Goal: Information Seeking & Learning: Compare options

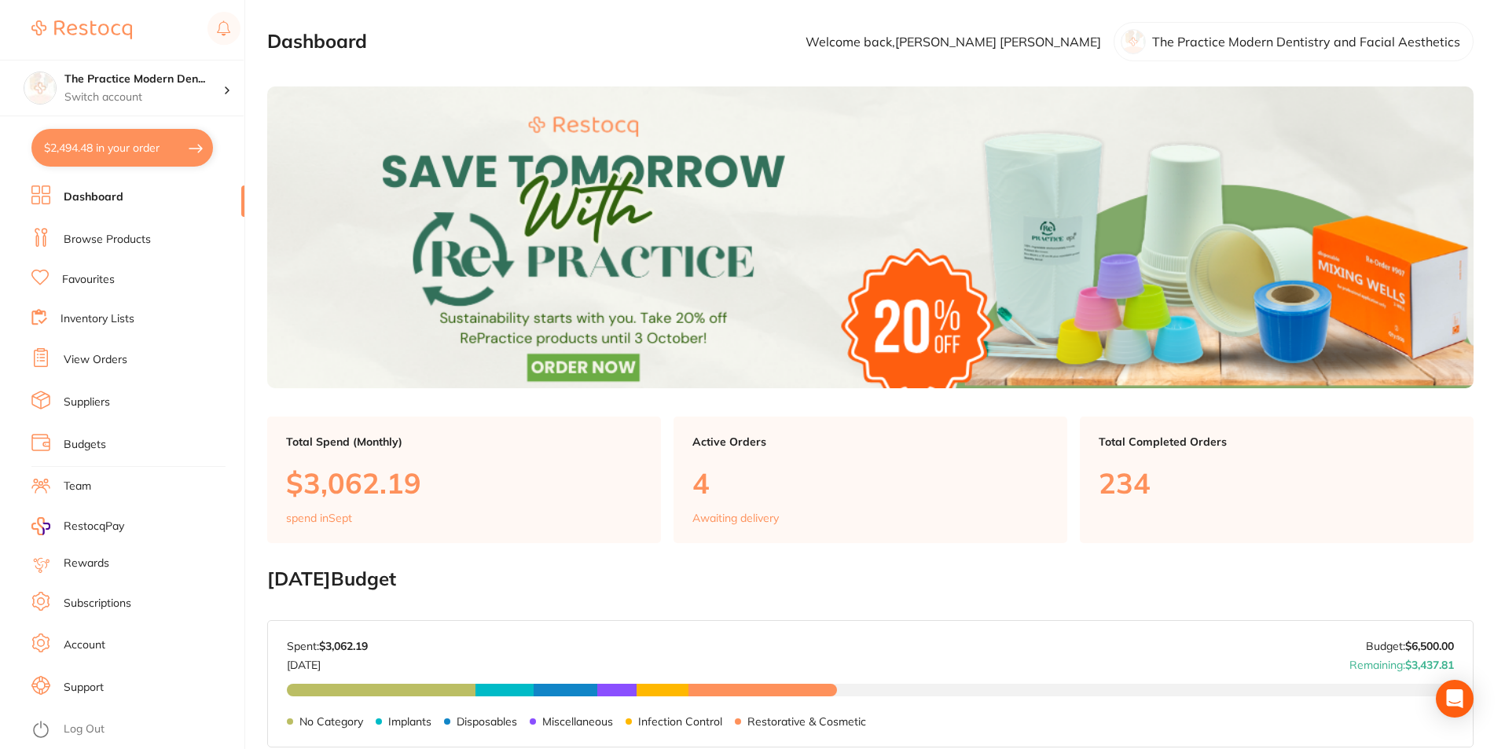
click at [134, 249] on li "Browse Products" at bounding box center [137, 240] width 213 height 24
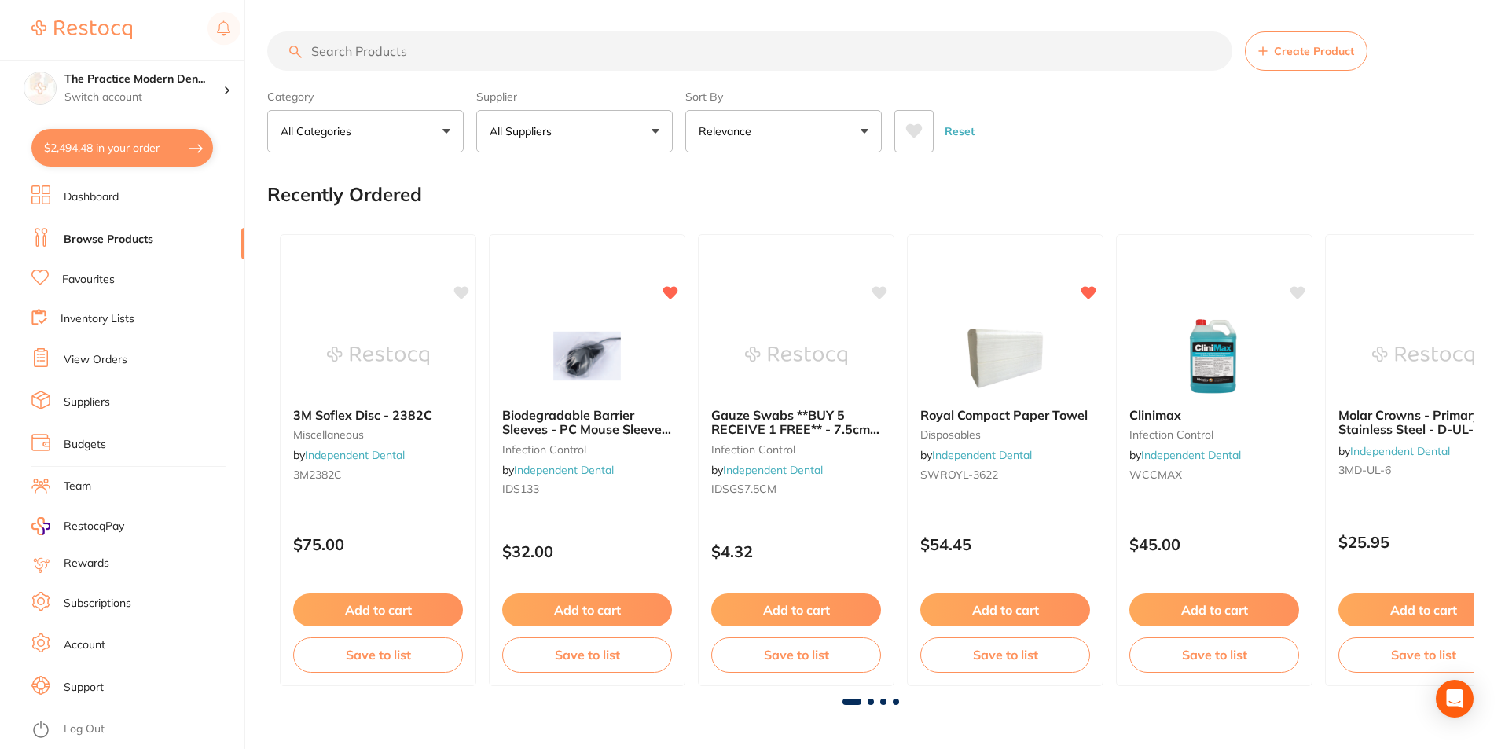
click at [717, 45] on input "search" at bounding box center [749, 50] width 965 height 39
paste input "ATNMZP571"
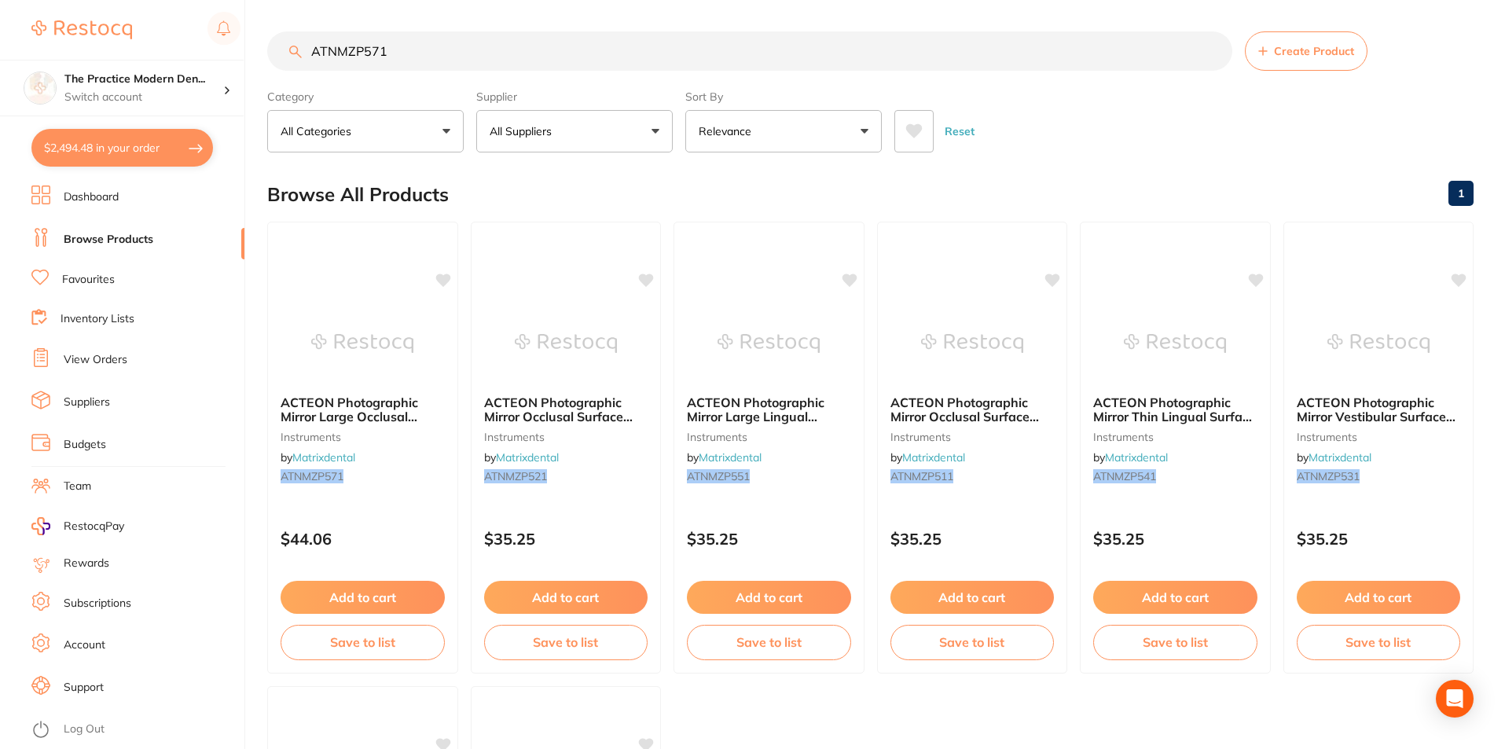
click at [649, 65] on input "ATNMZP571" at bounding box center [749, 50] width 965 height 39
paste input "MM-100"
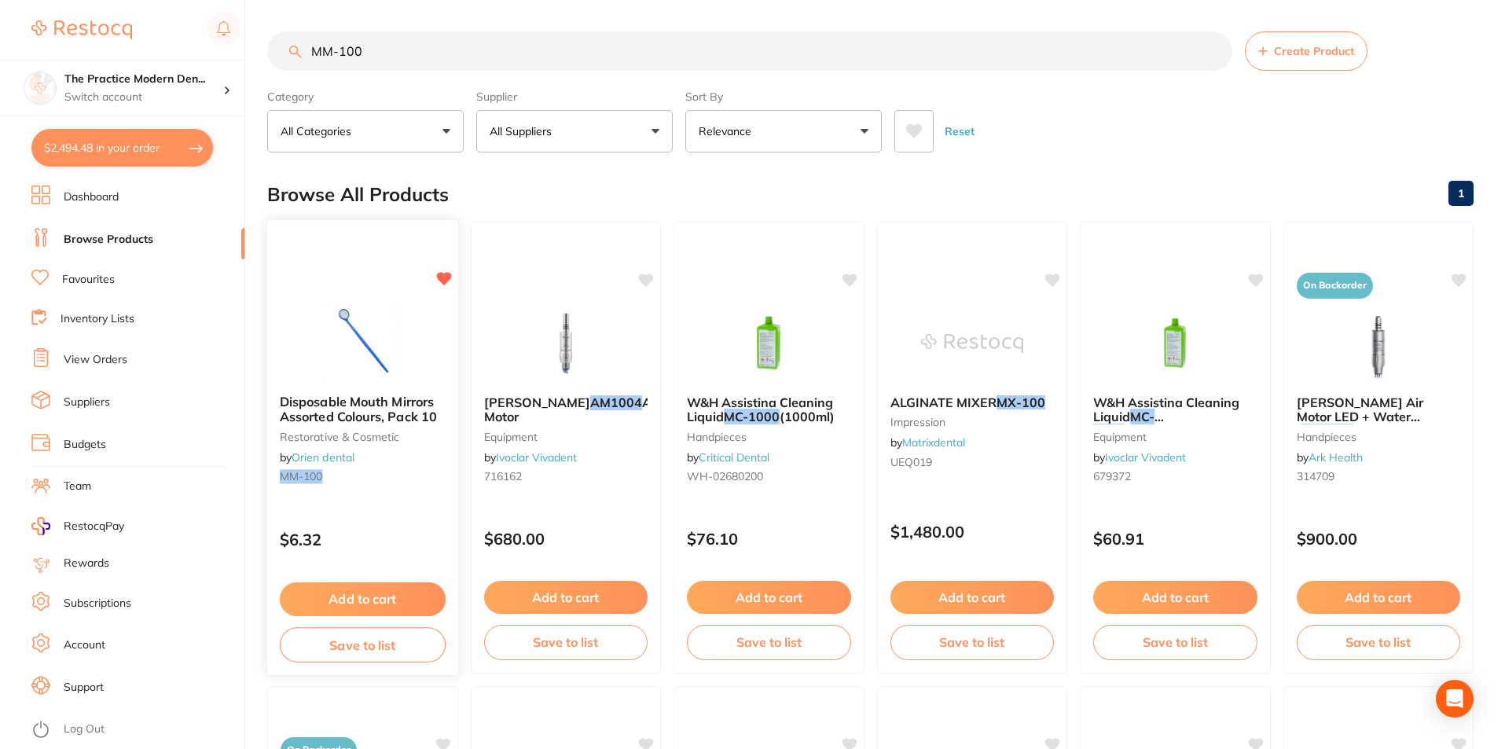
click at [399, 399] on span "Disposable Mouth Mirrors Assorted Colours, Pack 10" at bounding box center [358, 409] width 157 height 31
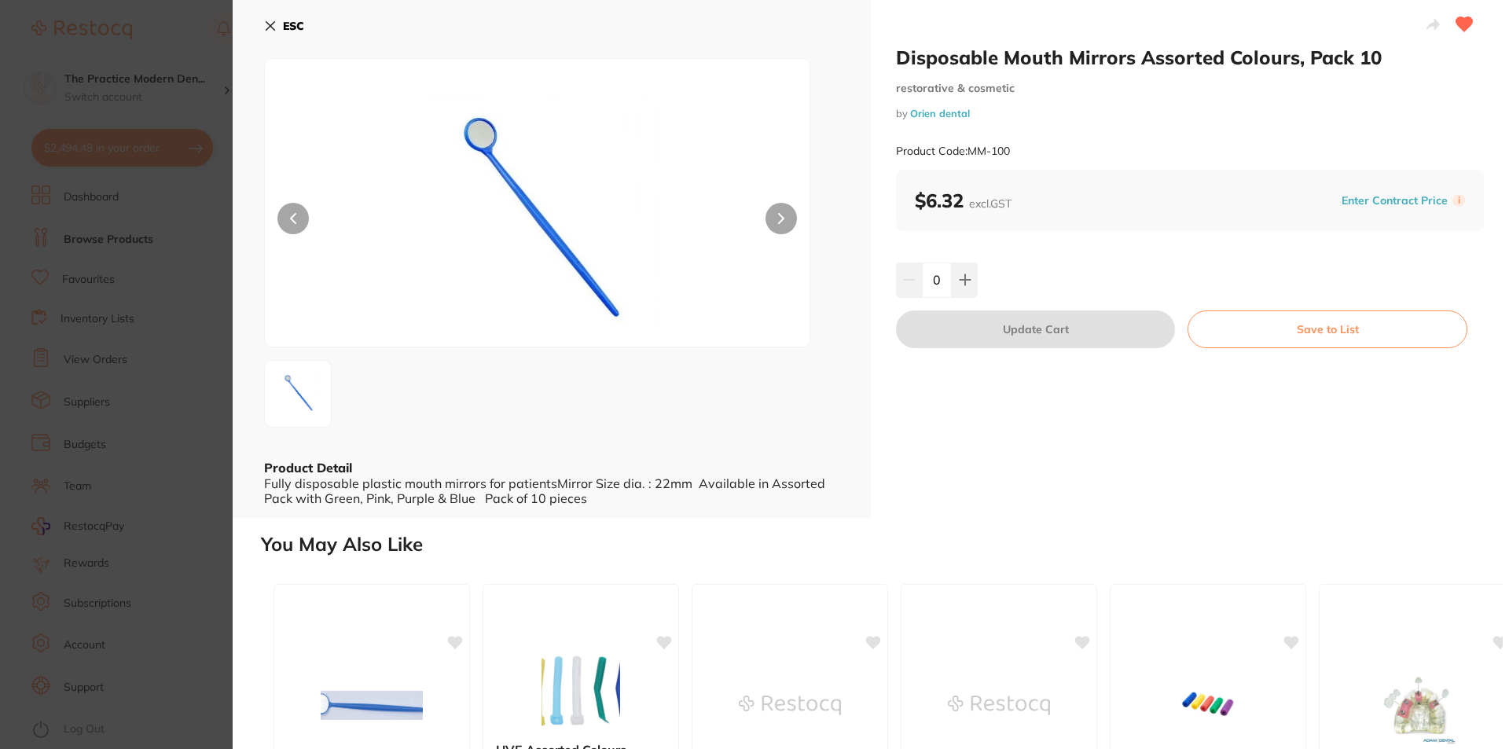
click at [200, 100] on section "Disposable Mouth Mirrors Assorted Colours, Pack 10 restorative & cosmetic by Or…" at bounding box center [754, 374] width 1509 height 749
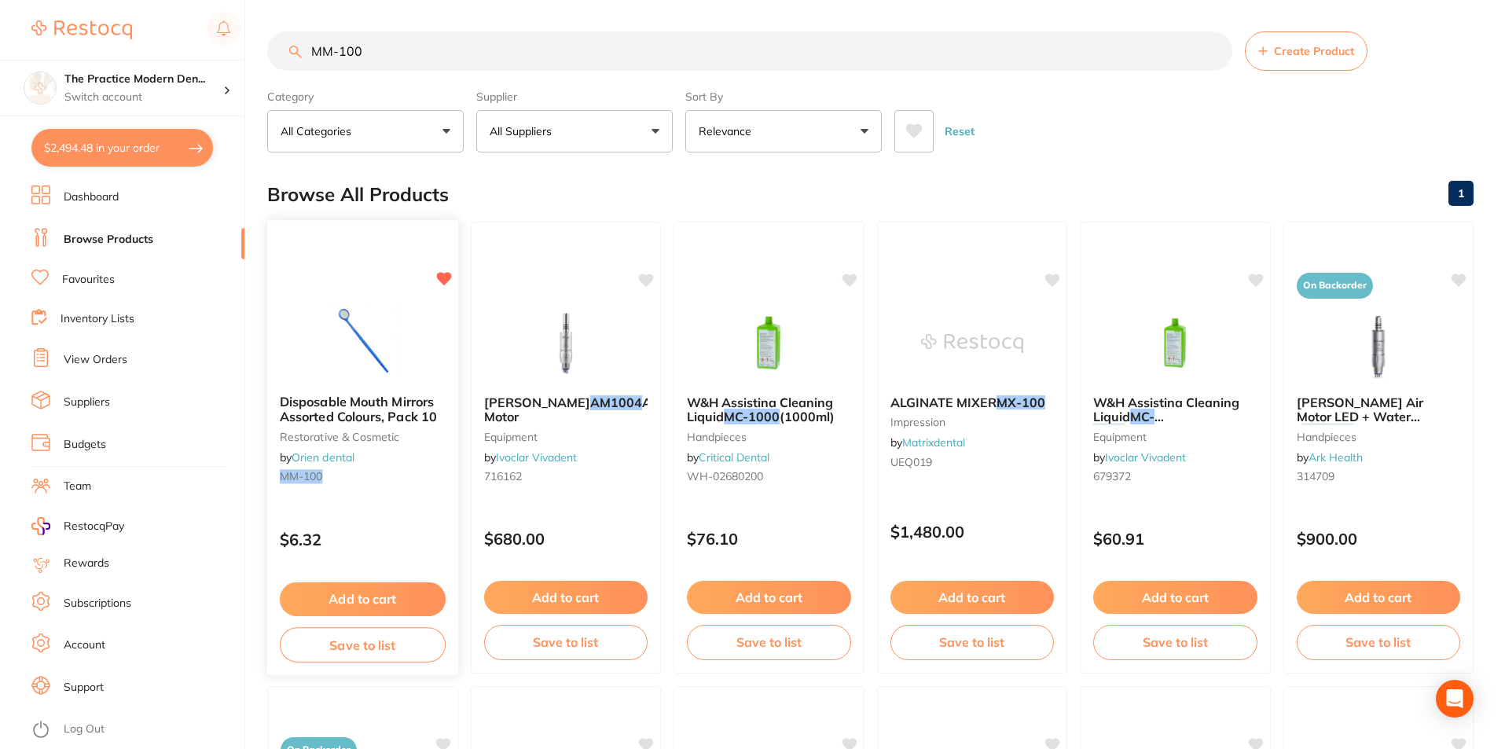
click at [360, 407] on span "Disposable Mouth Mirrors Assorted Colours, Pack 10" at bounding box center [358, 409] width 157 height 31
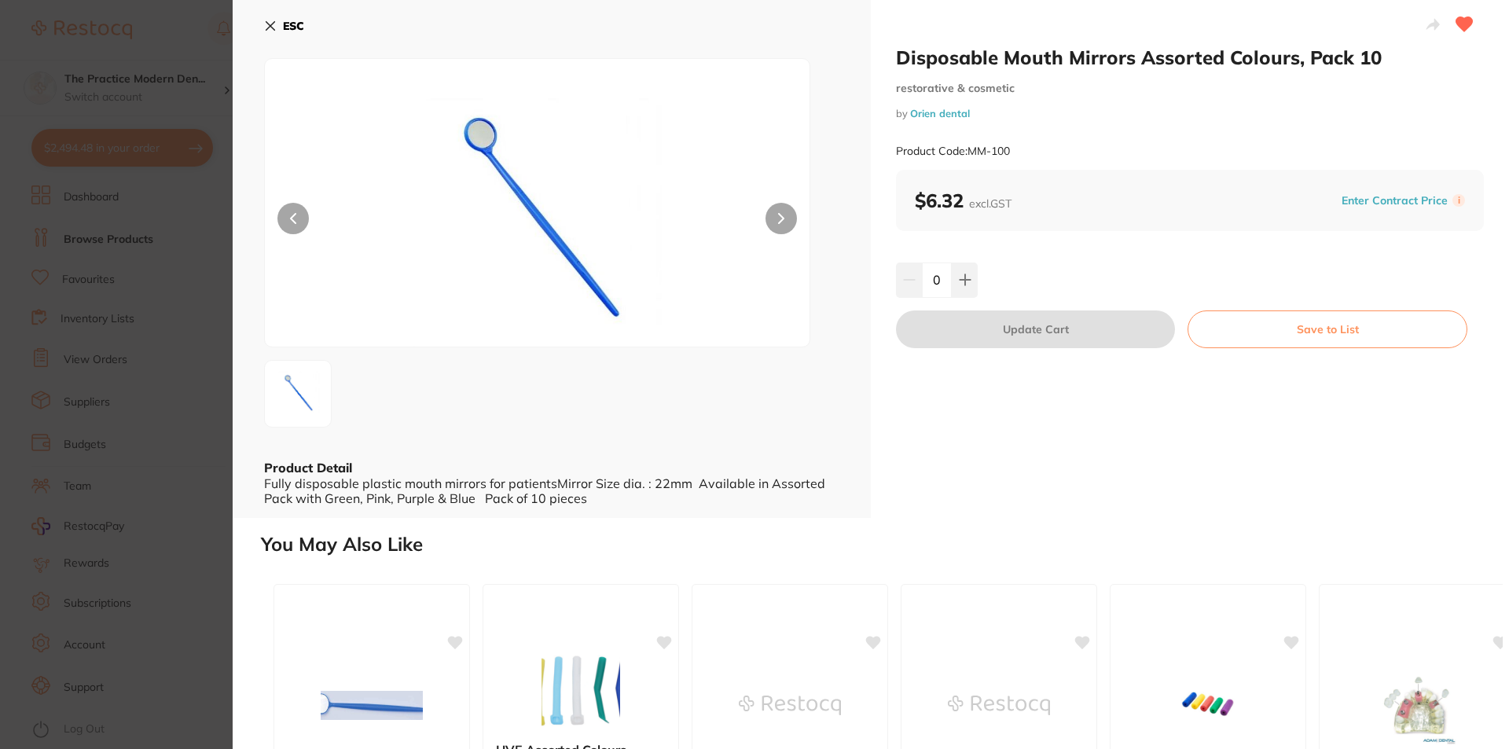
click at [923, 116] on link "Orien dental" at bounding box center [940, 113] width 60 height 13
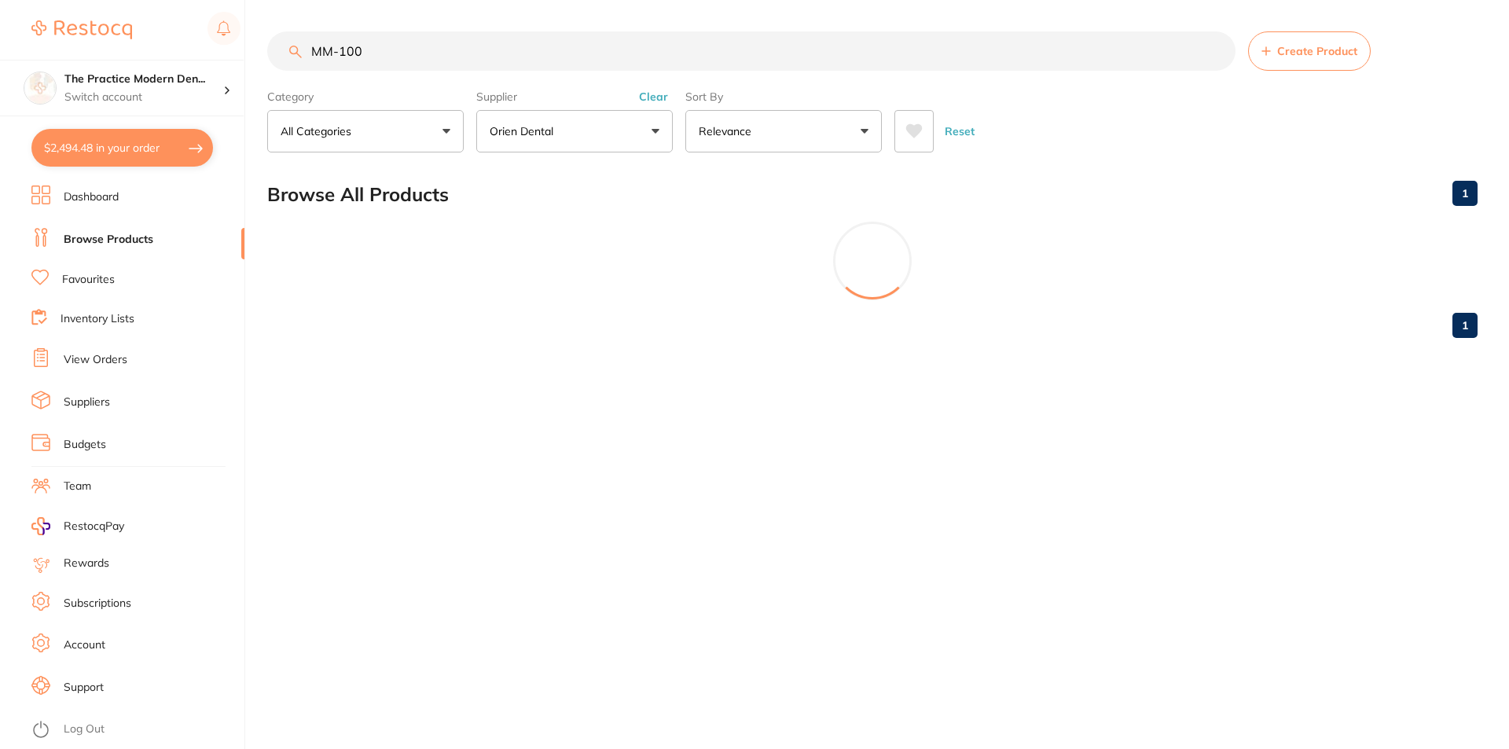
click at [360, 394] on div "MM-100 Create Product Category All Categories All Categories restorative & cosm…" at bounding box center [888, 374] width 1242 height 749
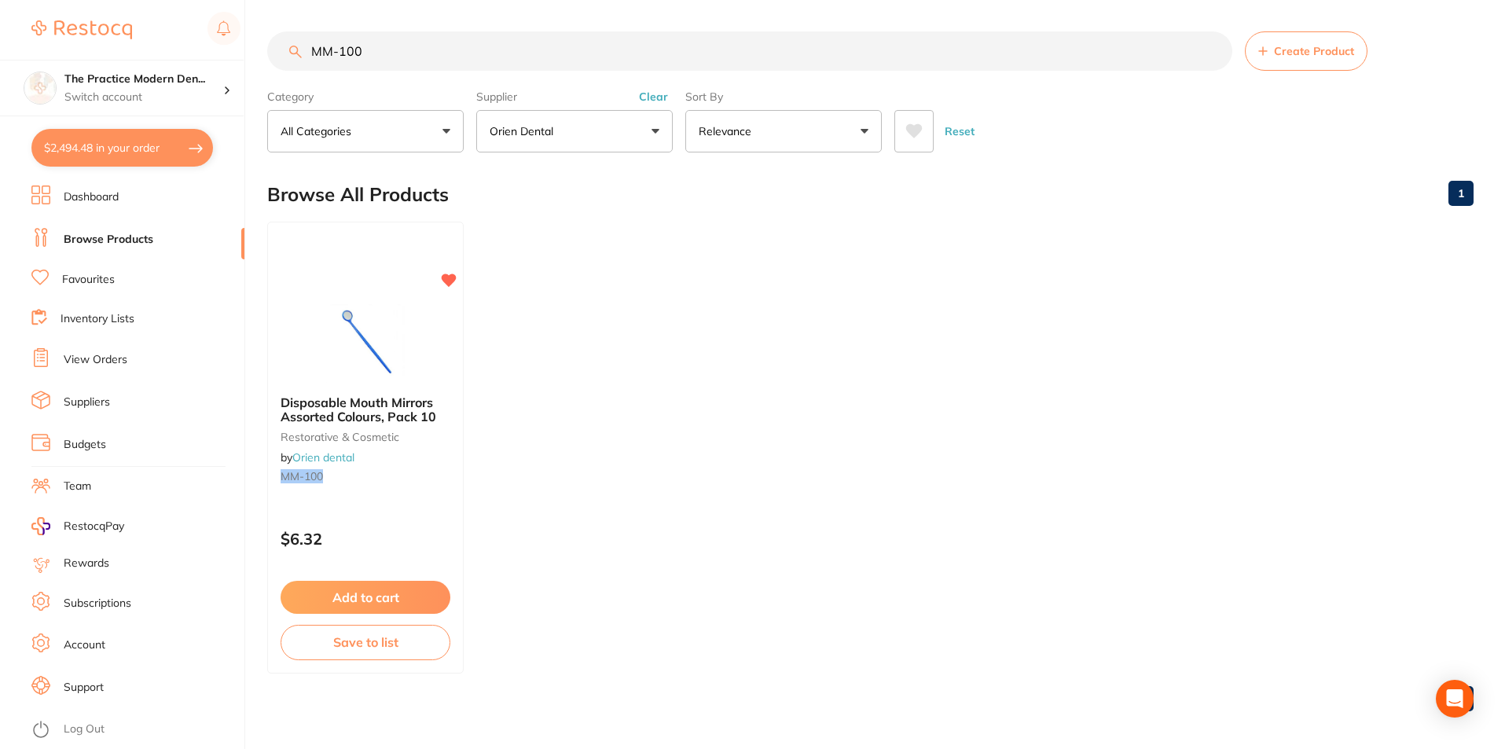
click at [360, 394] on div "Disposable Mouth Mirrors Assorted Colours, Pack 10 restorative & cosmetic by Or…" at bounding box center [365, 442] width 195 height 119
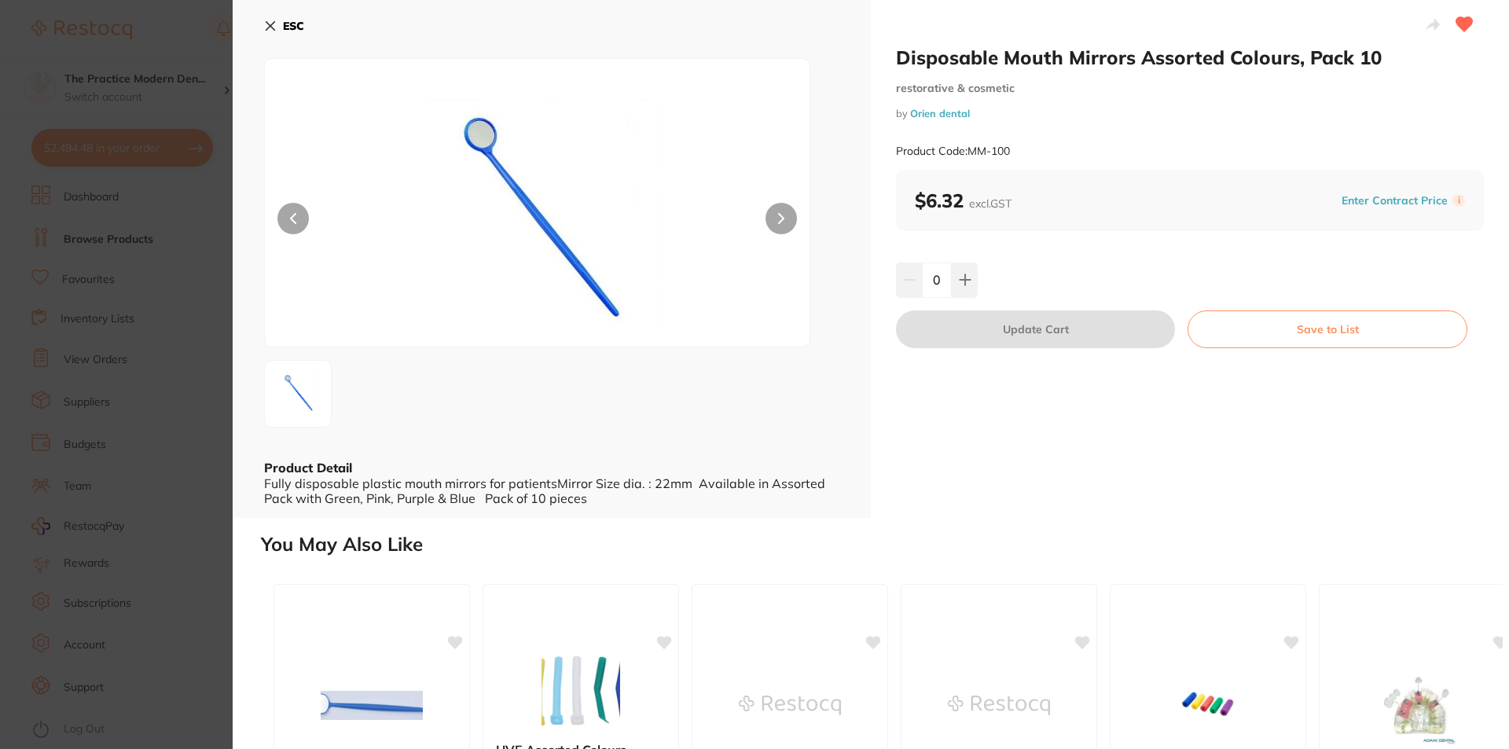
click at [225, 157] on section "Disposable Mouth Mirrors Assorted Colours, Pack 10 restorative & cosmetic by Or…" at bounding box center [754, 374] width 1509 height 749
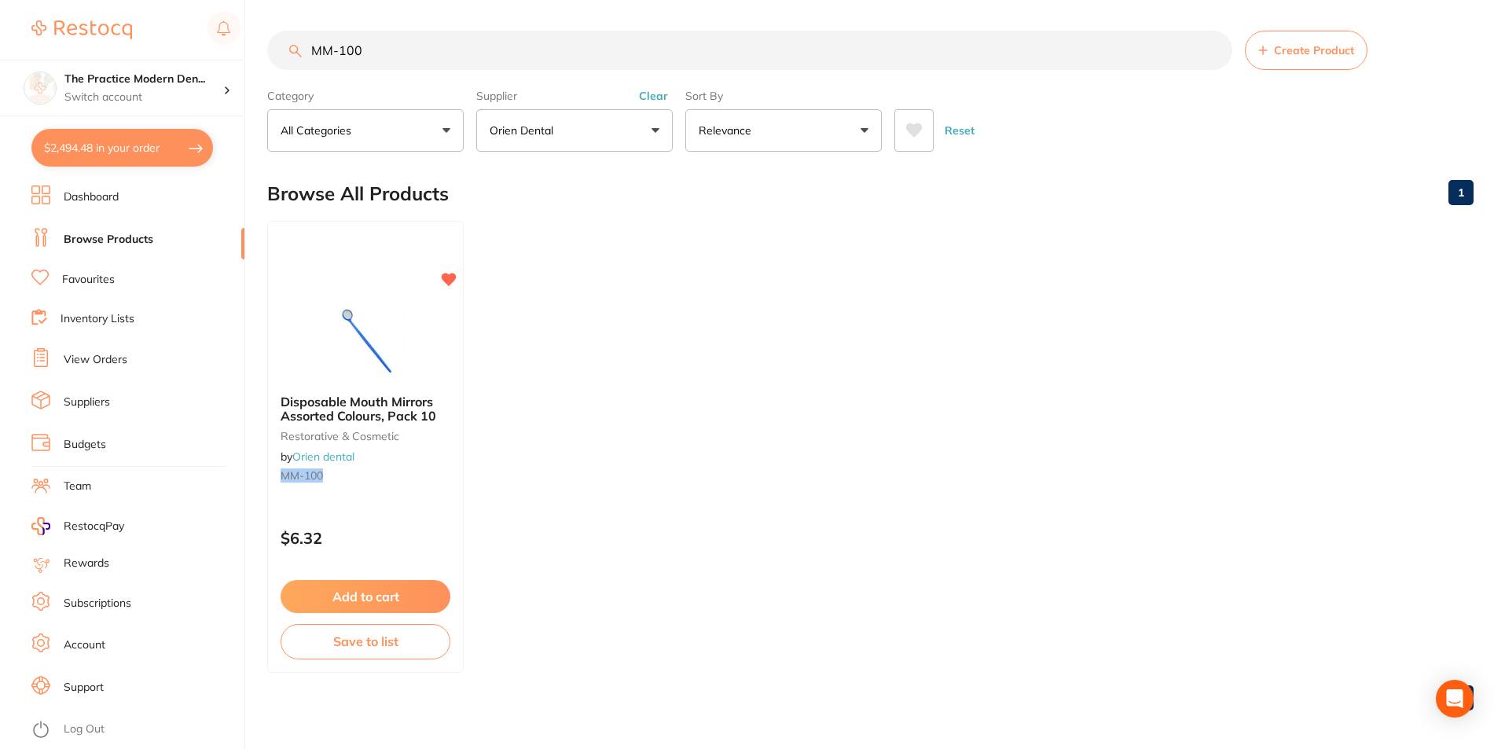
drag, startPoint x: 465, startPoint y: 49, endPoint x: 293, endPoint y: 42, distance: 171.5
click at [293, 42] on input "MM-100" at bounding box center [749, 50] width 965 height 39
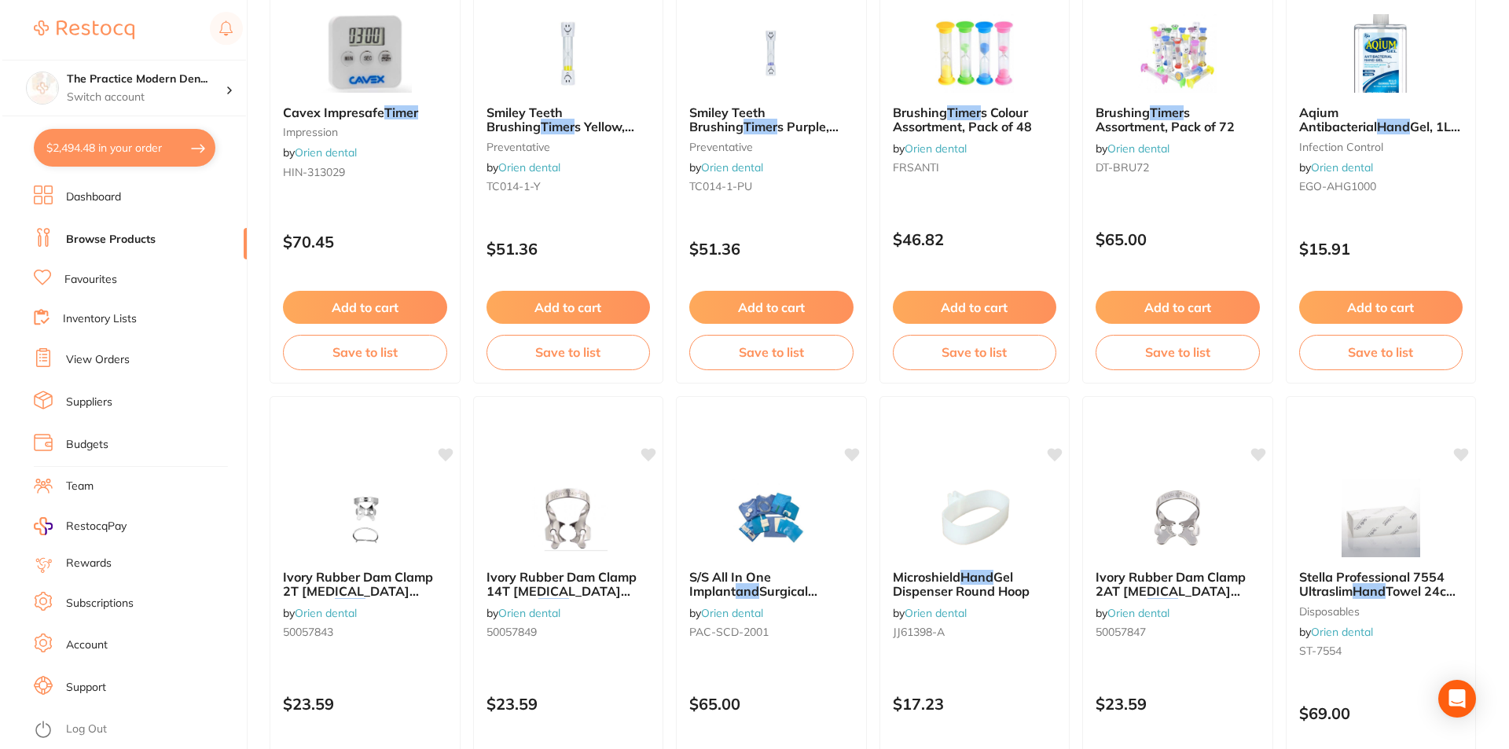
scroll to position [0, 0]
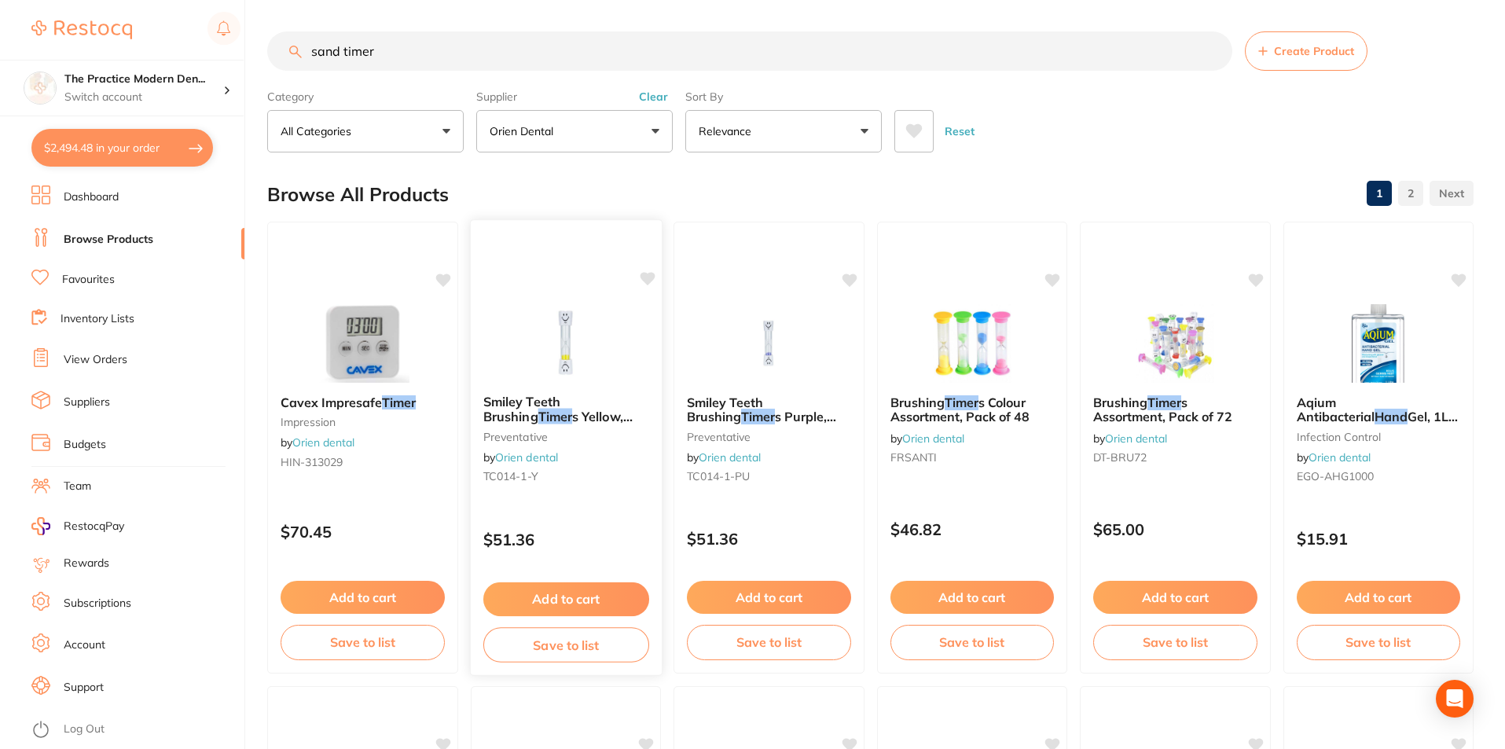
click at [571, 380] on img at bounding box center [565, 342] width 103 height 79
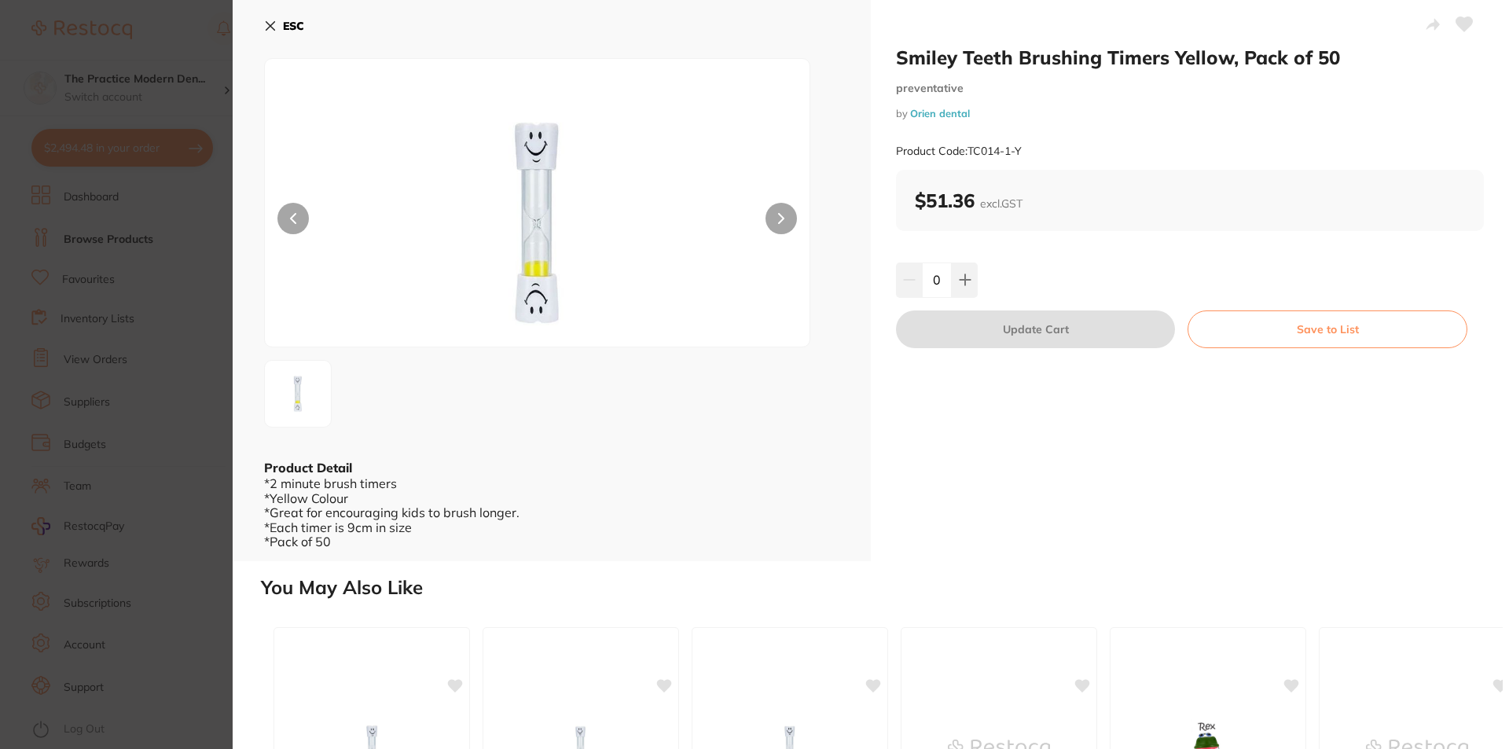
scroll to position [1, 0]
click at [958, 111] on link "Orien dental" at bounding box center [940, 113] width 60 height 13
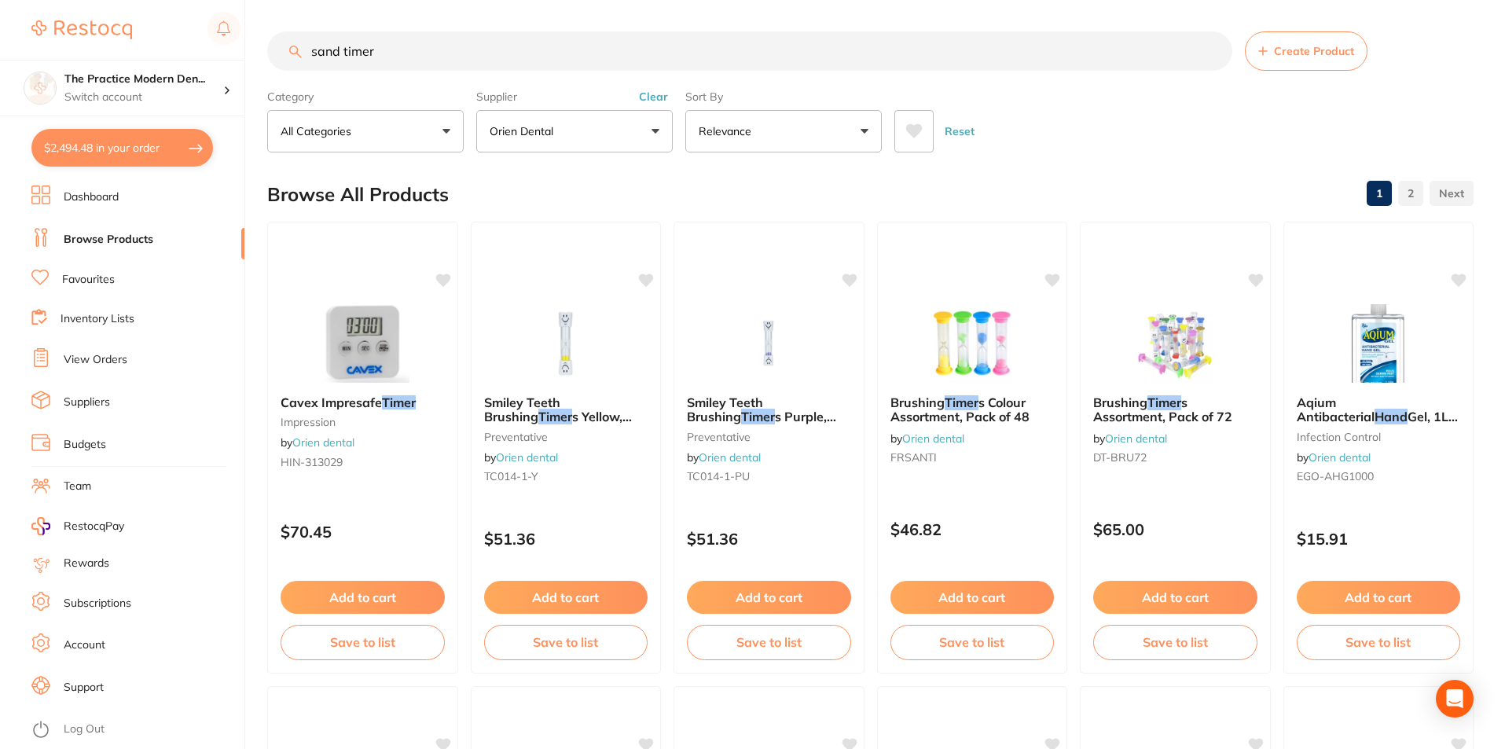
click at [570, 414] on div "sand timer Create Product Category All Categories All Categories disposables im…" at bounding box center [886, 374] width 1238 height 749
click at [553, 415] on span "s Yellow, Pack of 50" at bounding box center [557, 424] width 149 height 31
click at [570, 369] on img at bounding box center [565, 342] width 103 height 79
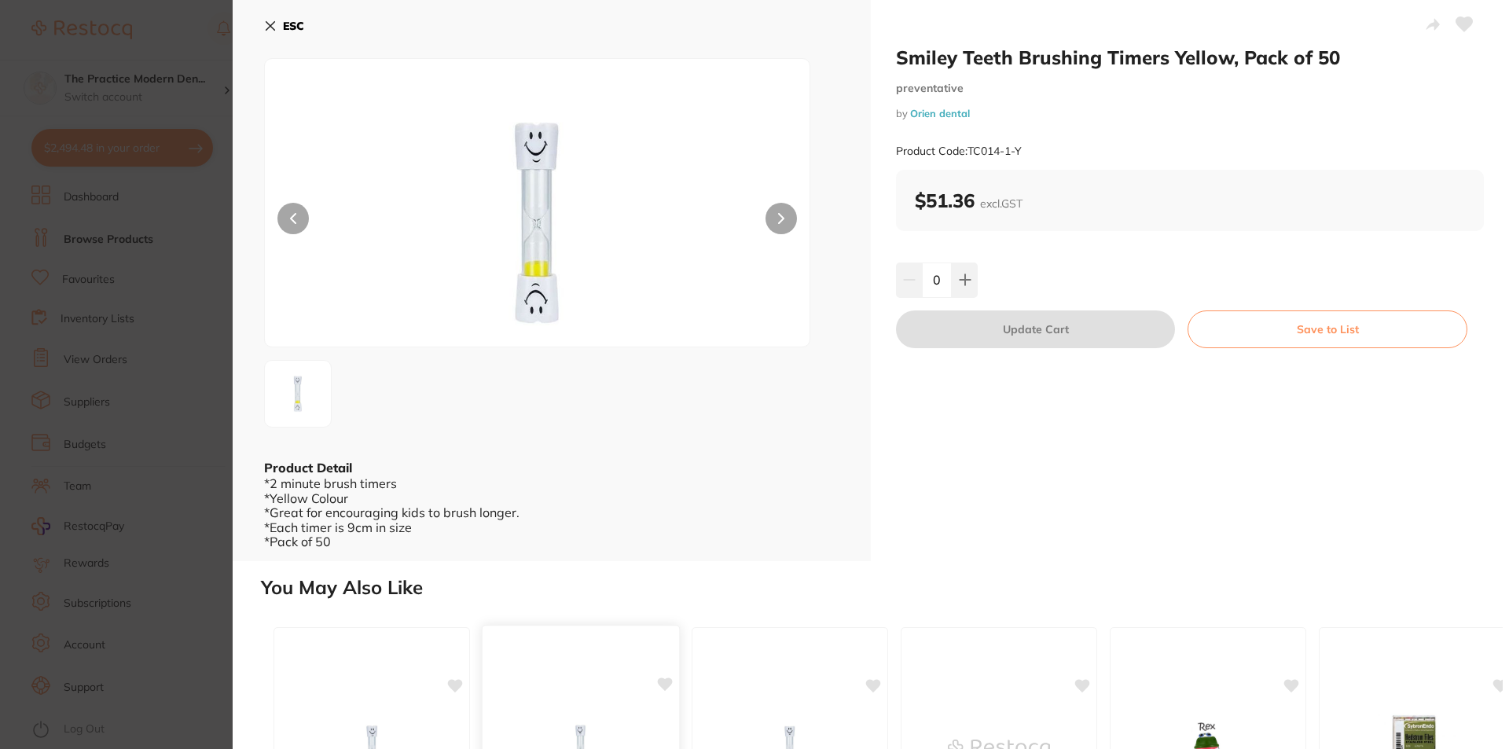
scroll to position [1, 0]
click at [1221, 470] on div "Smiley Teeth Brushing Timers Yellow, Pack of 50 preventative by Orien dental Pr…" at bounding box center [1190, 280] width 638 height 561
click at [227, 308] on section "Smiley Teeth Brushing Timers Yellow, Pack of 50 preventative by Orien dental Pr…" at bounding box center [754, 374] width 1509 height 749
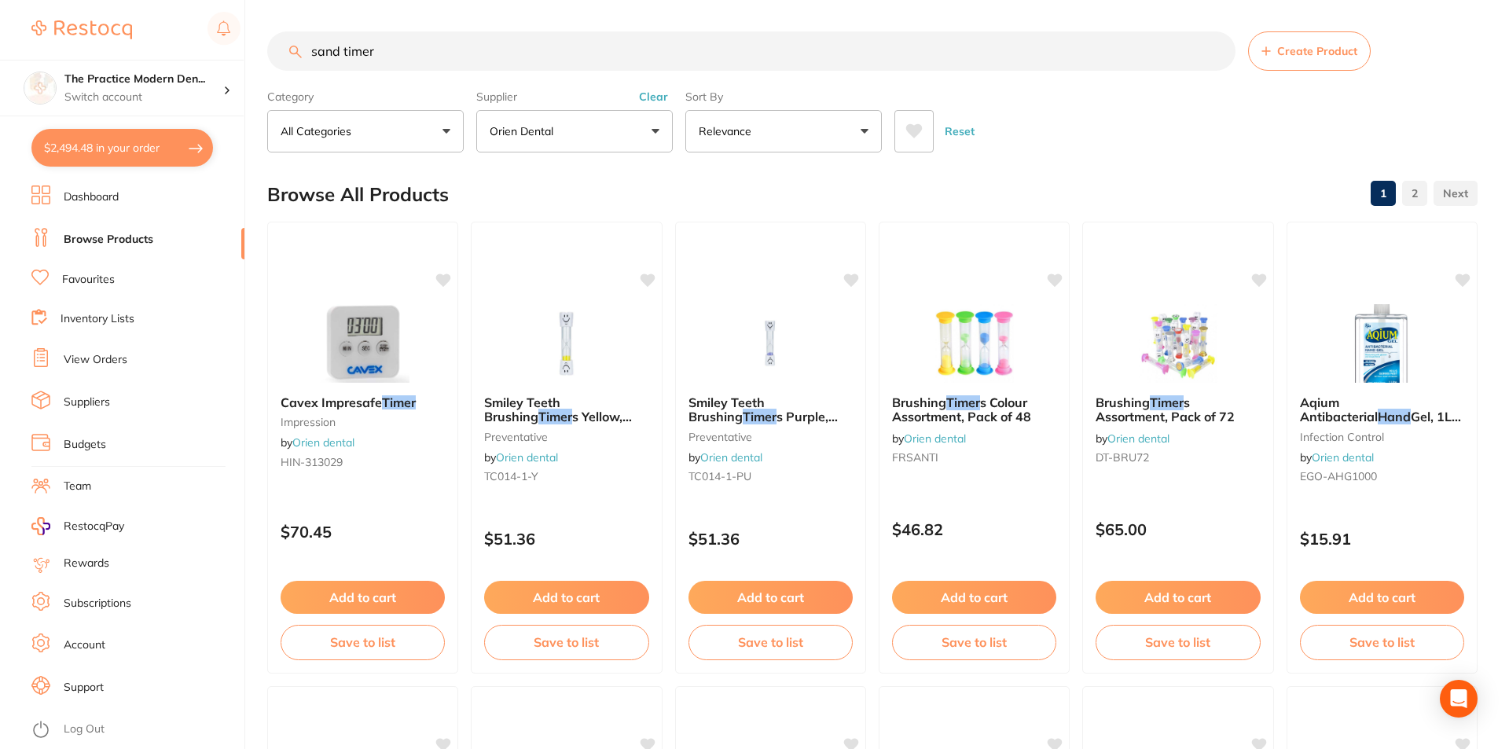
click at [211, 307] on ul "Dashboard Browse Products Favourites Inventory Lists View Orders Suppliers Budg…" at bounding box center [137, 467] width 213 height 564
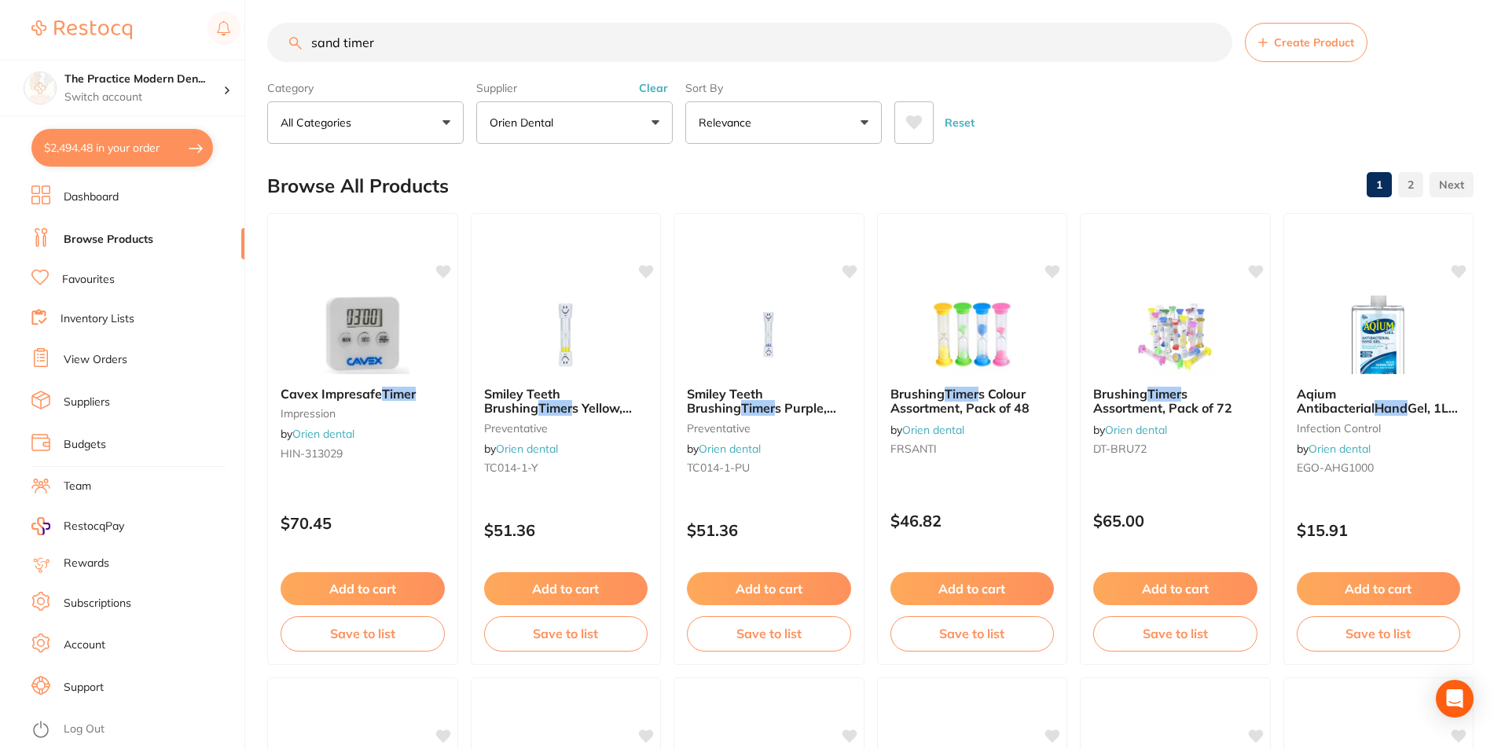
drag, startPoint x: 339, startPoint y: 36, endPoint x: 307, endPoint y: 33, distance: 31.6
click at [307, 33] on input "sand timer" at bounding box center [749, 42] width 965 height 39
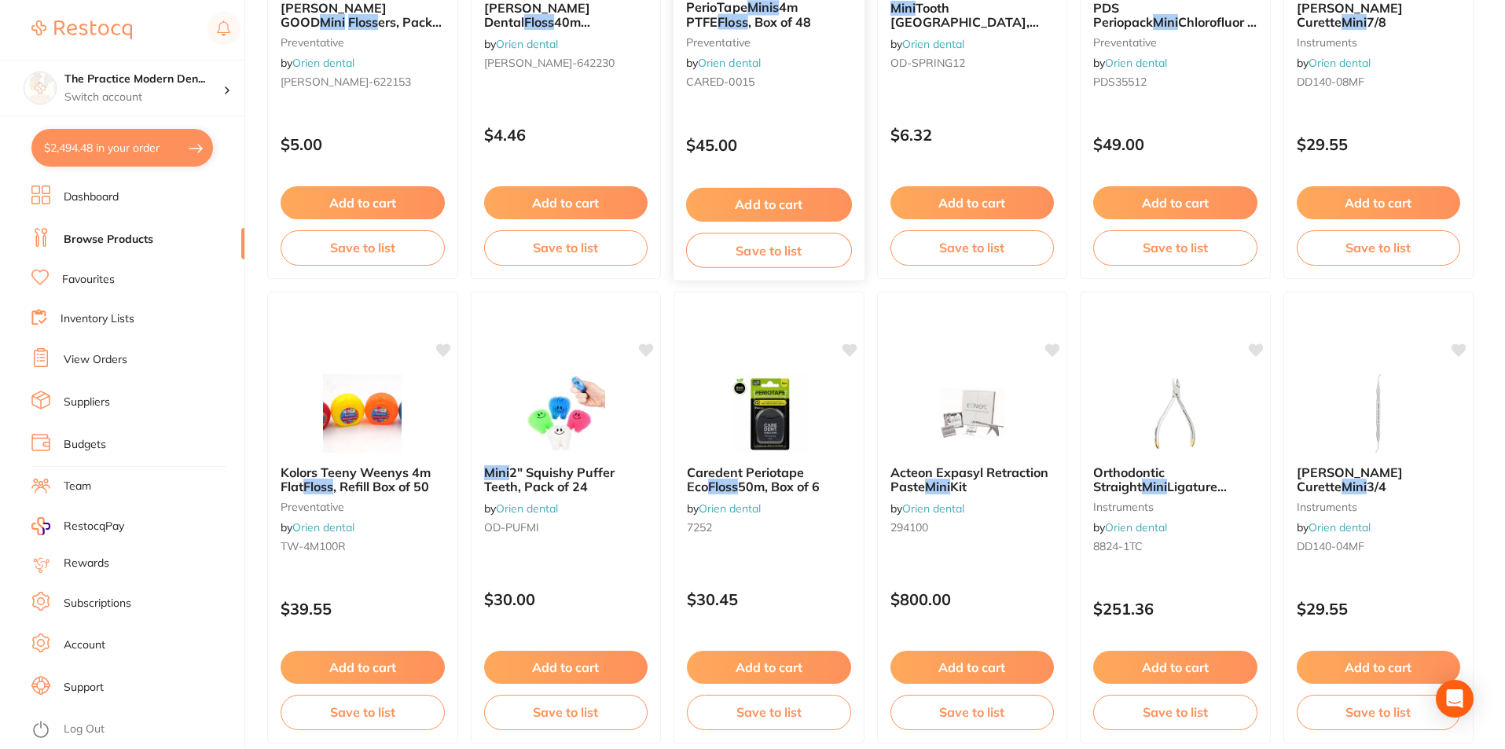
scroll to position [393, 0]
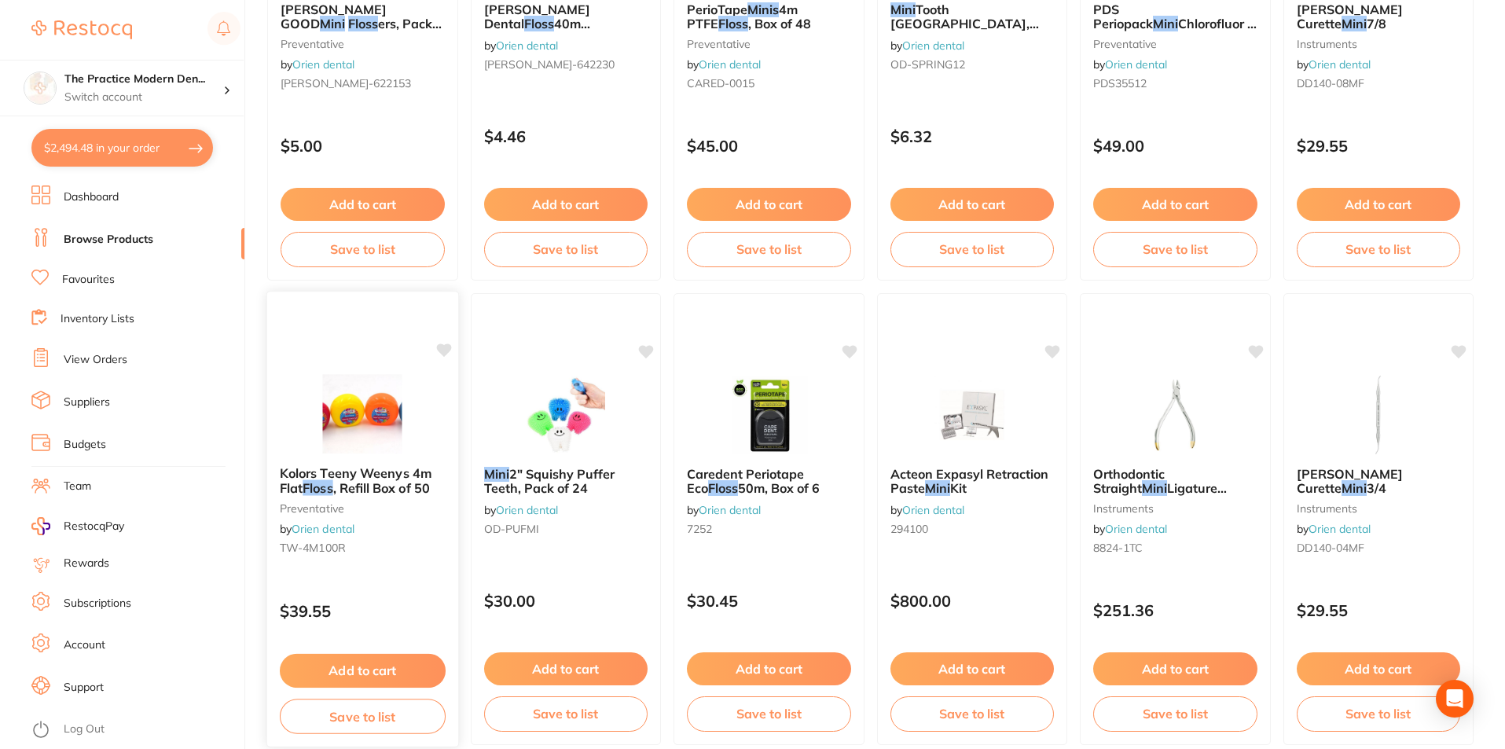
click at [380, 476] on span "Kolors Teeny Weenys 4m Flat" at bounding box center [356, 480] width 152 height 31
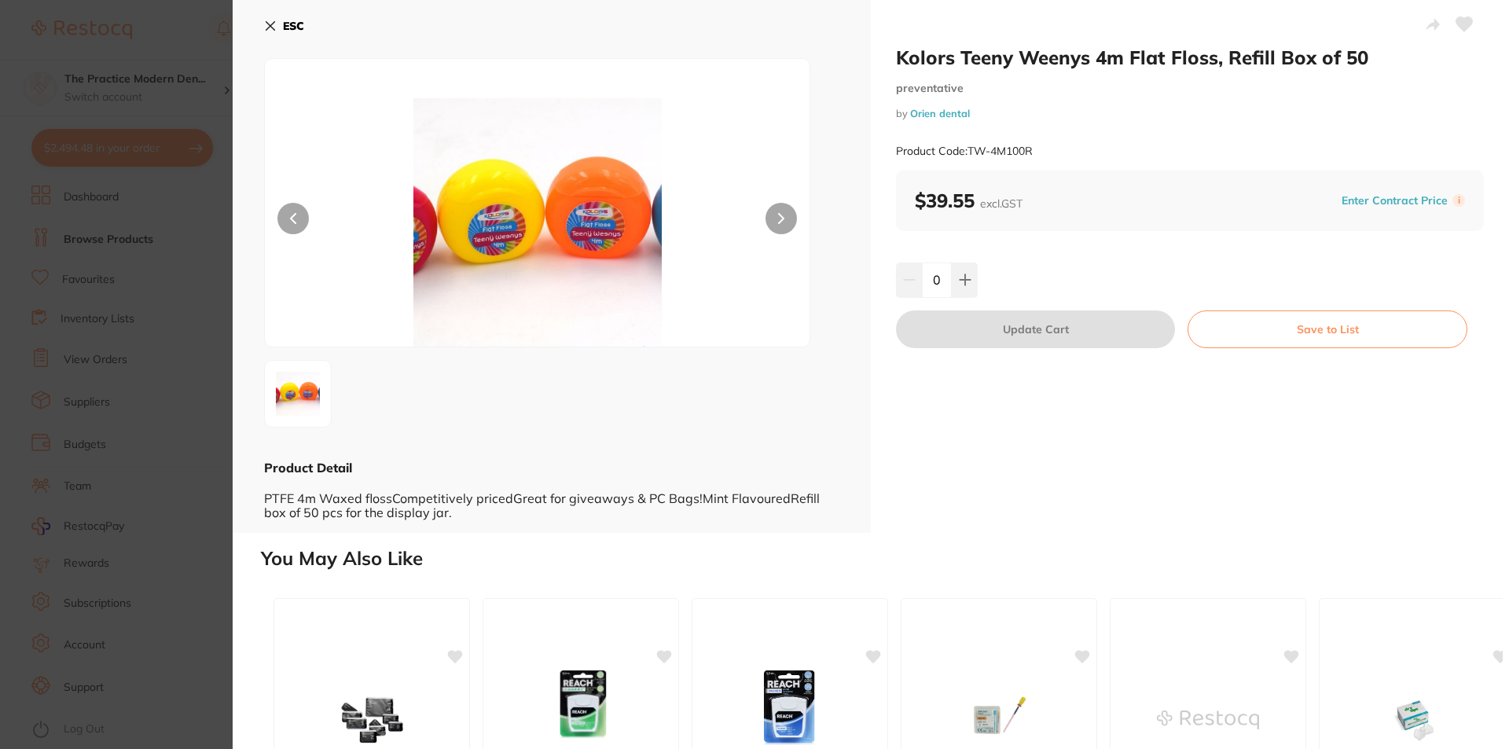
click at [182, 265] on section "Kolors Teeny Weenys 4m Flat Floss, Refill Box of 50 preventative by Orien denta…" at bounding box center [754, 374] width 1509 height 749
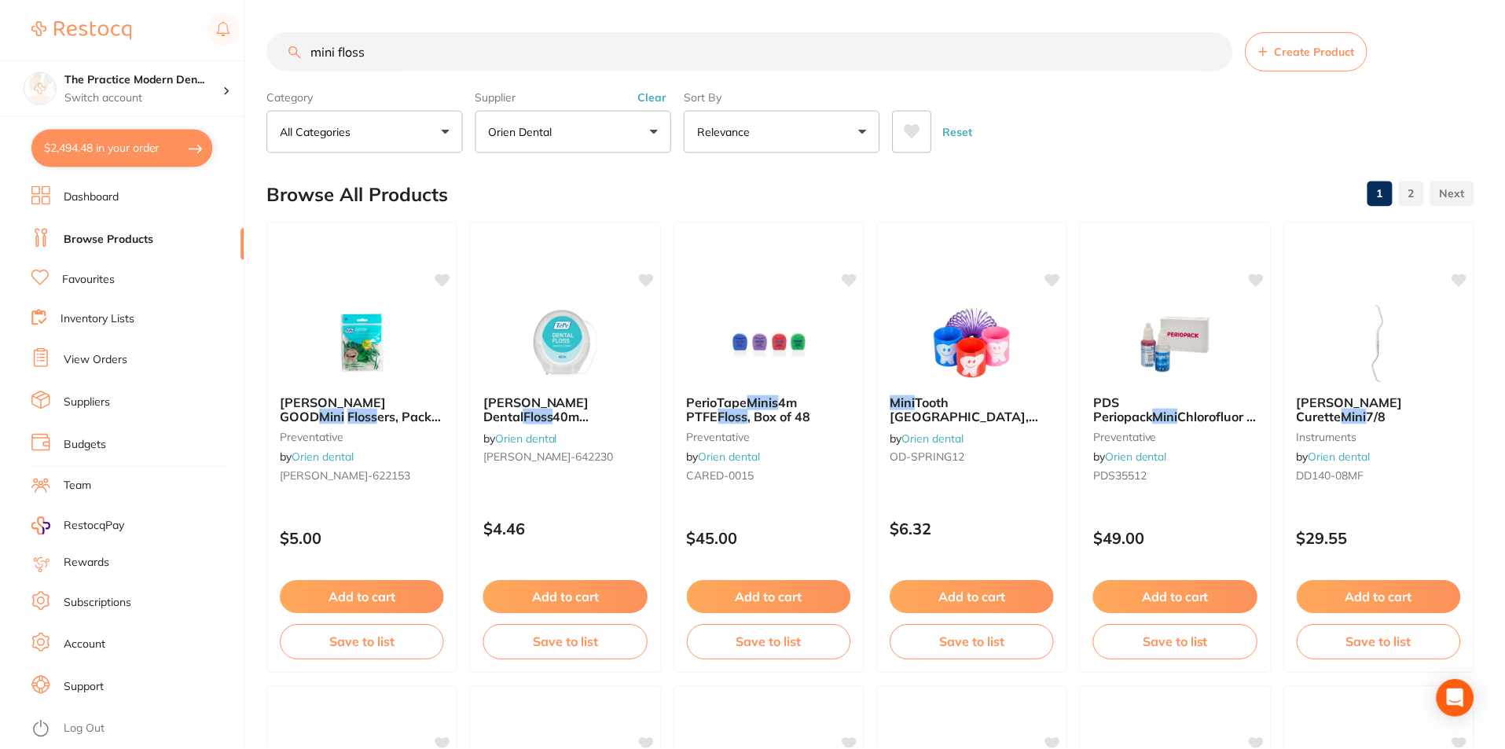
scroll to position [393, 0]
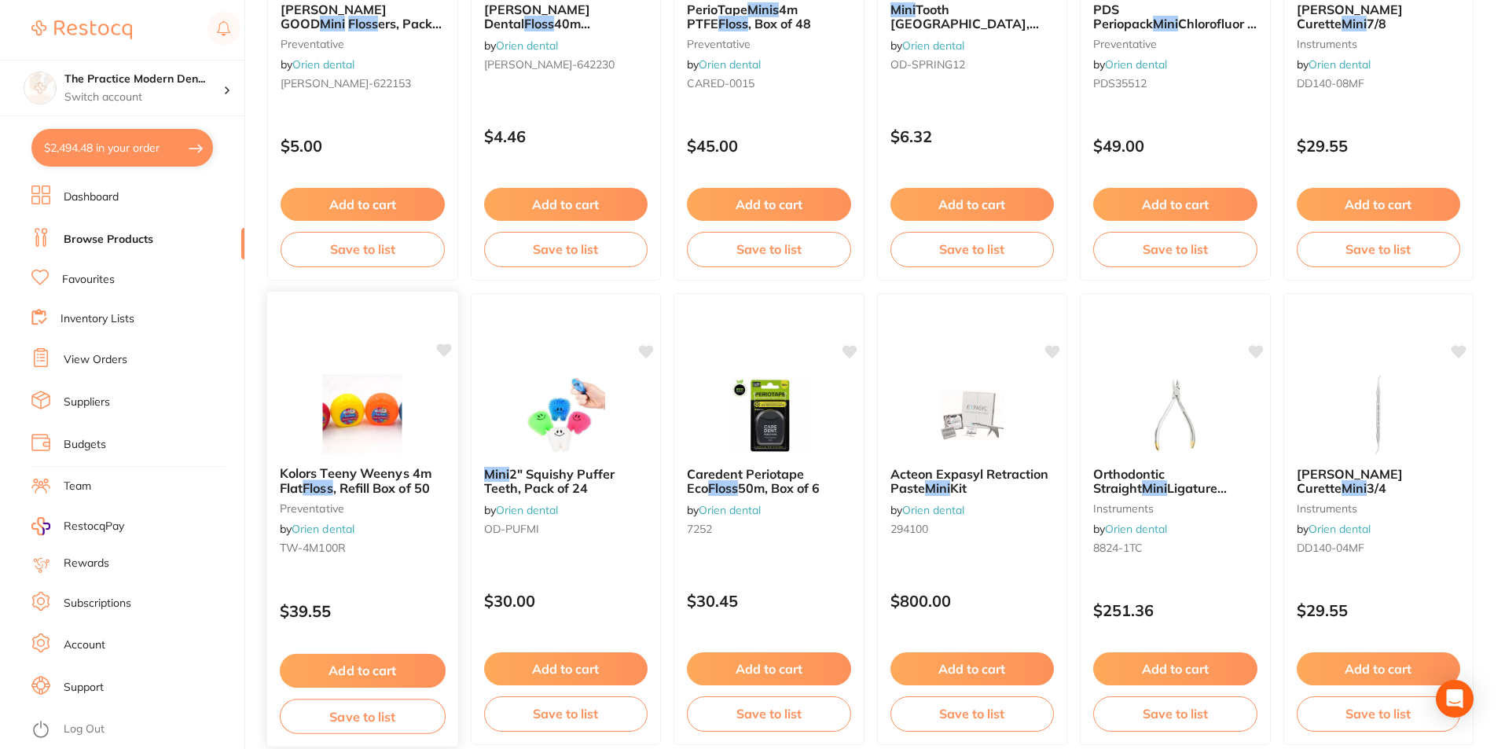
click at [446, 349] on icon at bounding box center [443, 349] width 15 height 13
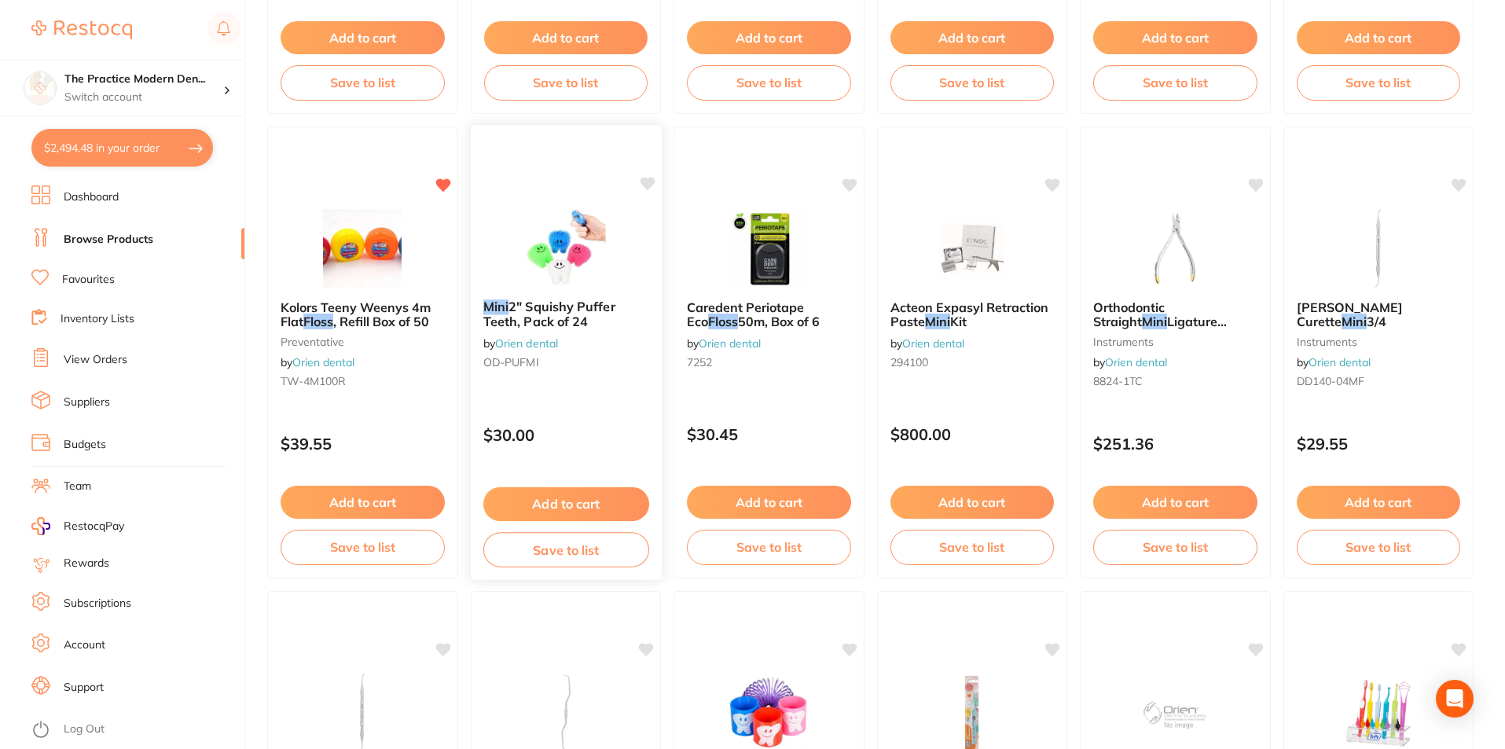
scroll to position [707, 0]
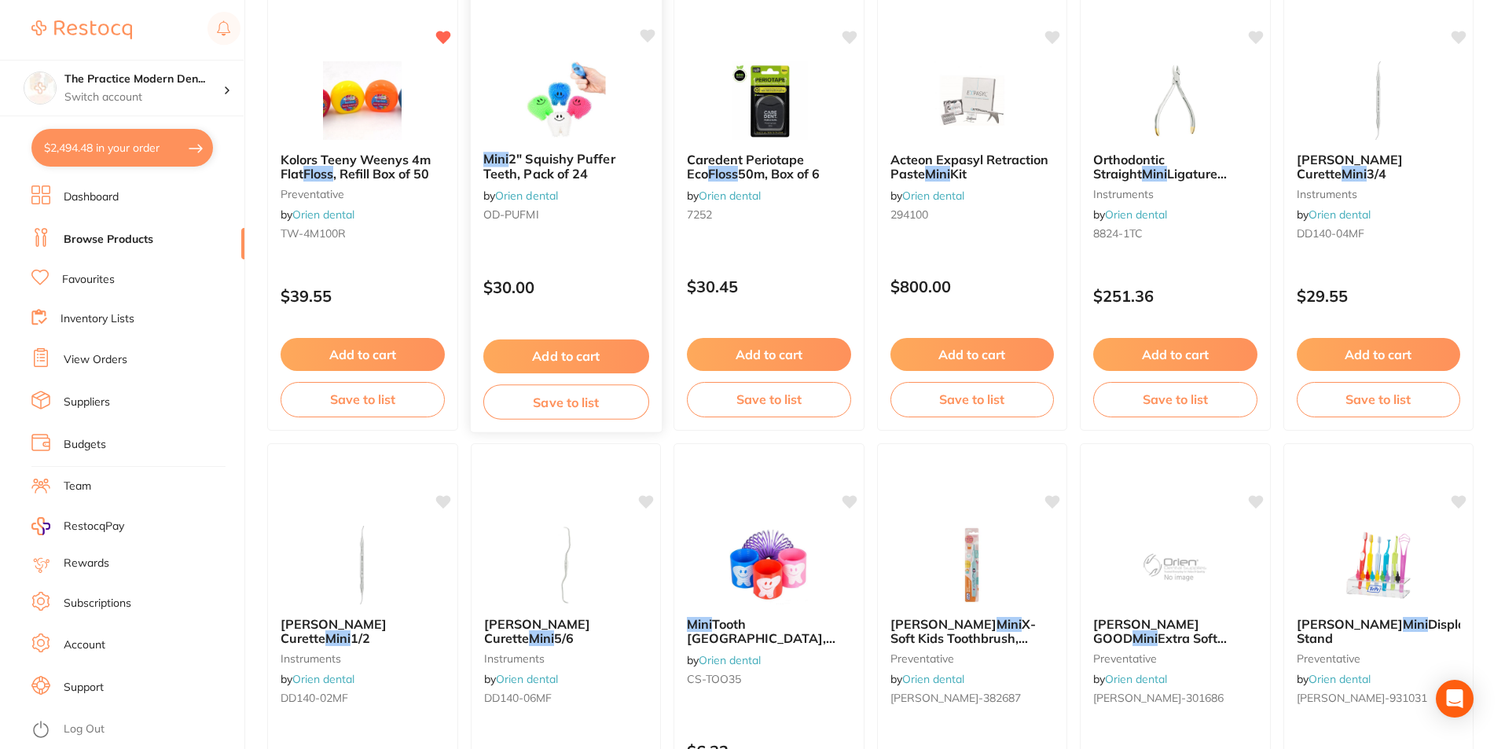
click at [565, 134] on img at bounding box center [565, 99] width 103 height 79
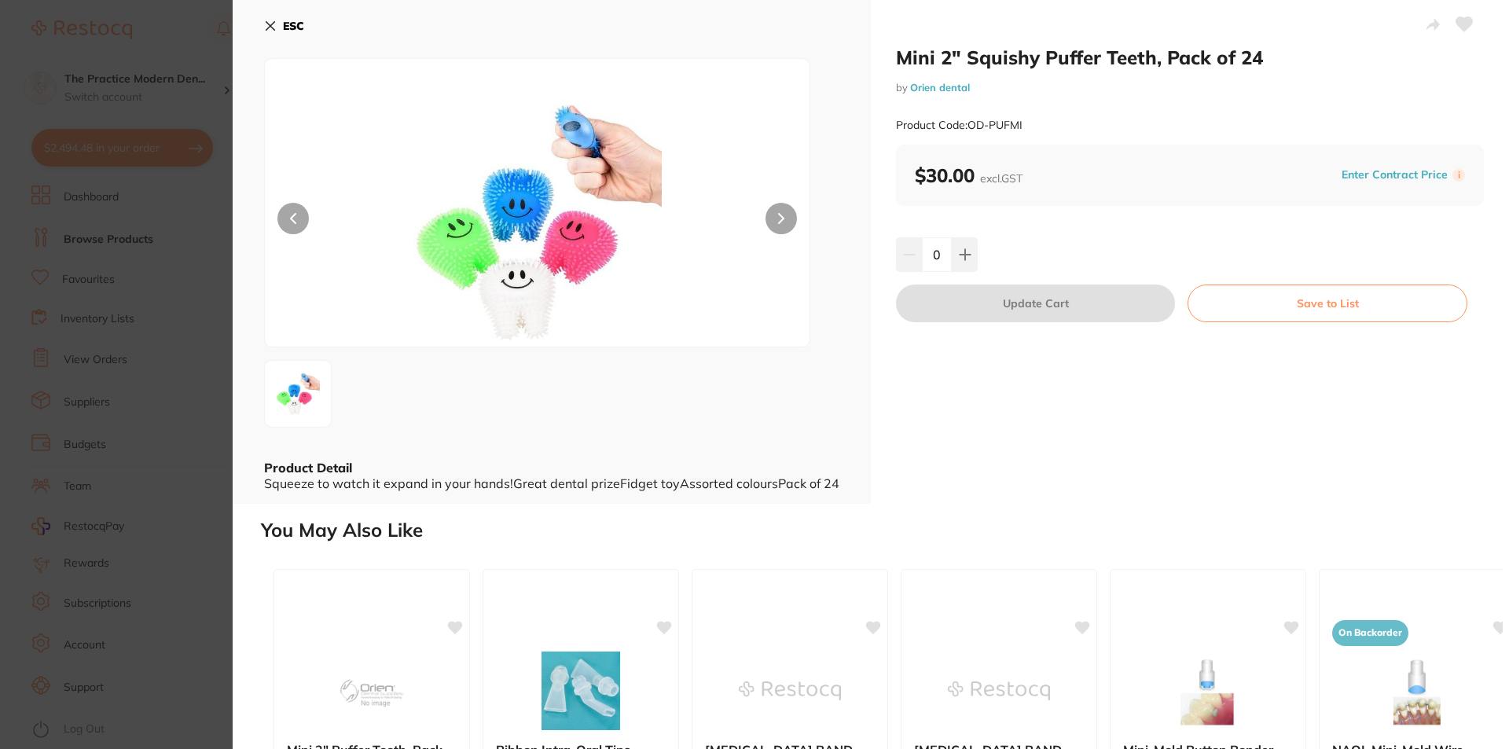
click at [1461, 34] on button at bounding box center [1464, 25] width 39 height 39
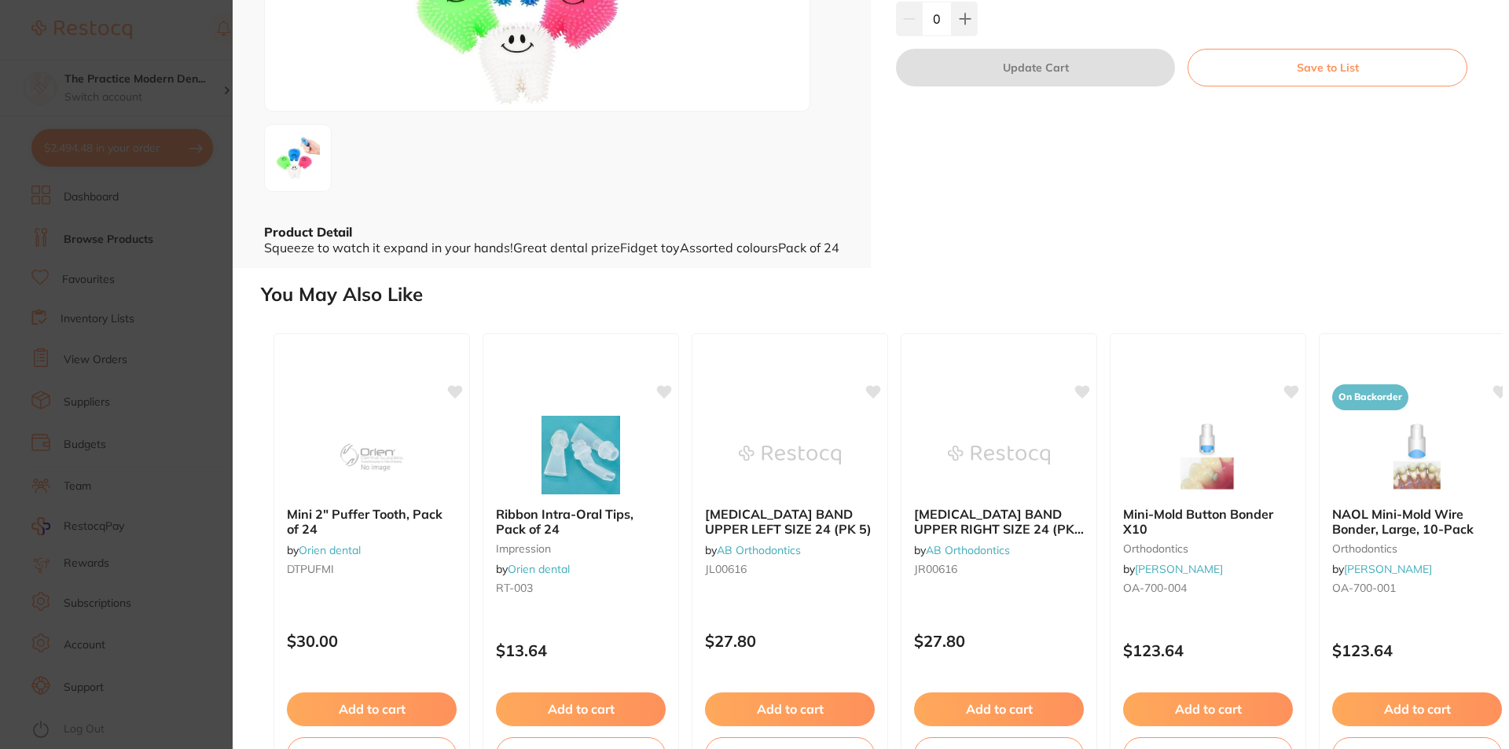
click at [170, 470] on section "Mini 2" Squishy Puffer Teeth, Pack of 24 by Orien dental Product Code: OD-PUFMI…" at bounding box center [754, 374] width 1509 height 749
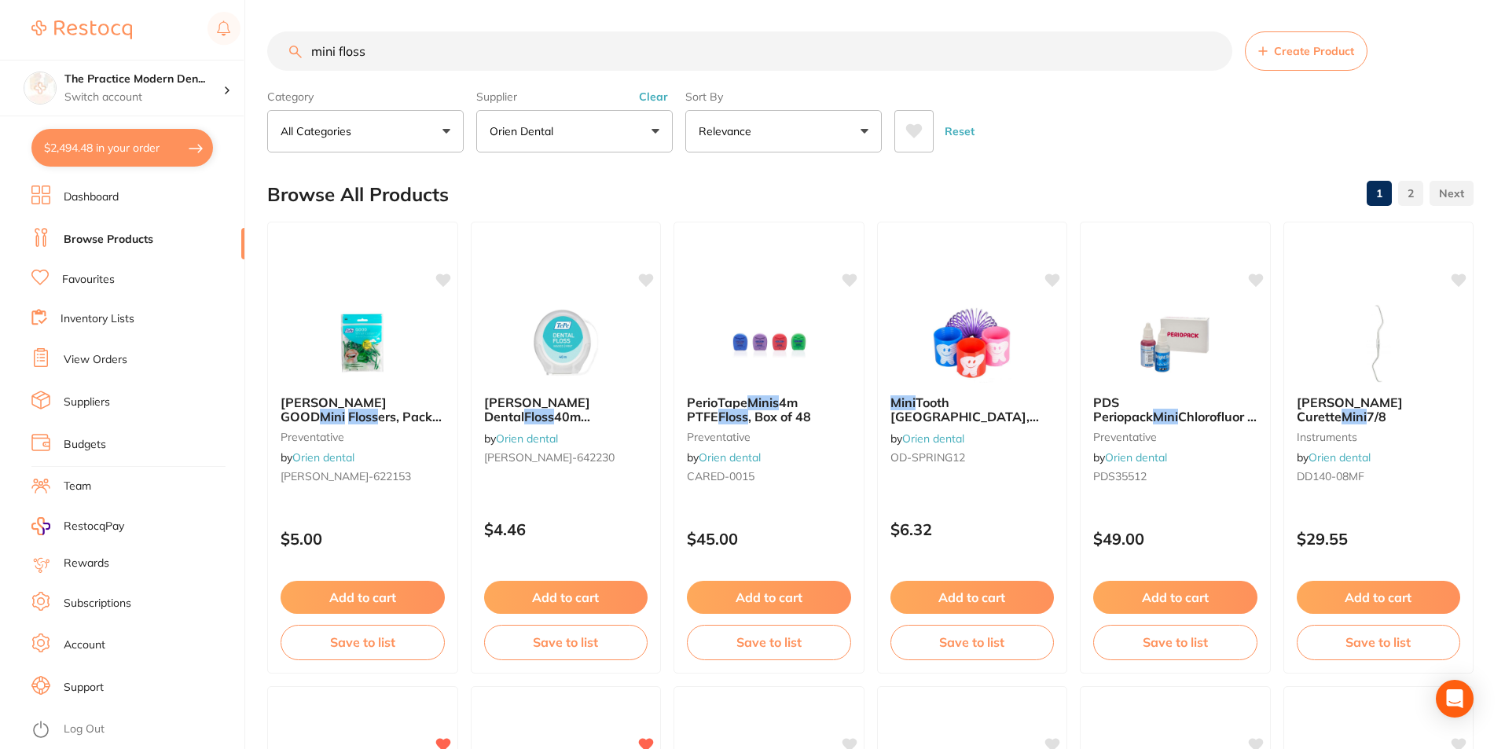
drag, startPoint x: 1262, startPoint y: 147, endPoint x: 1109, endPoint y: 129, distance: 153.6
click at [1261, 149] on div "Reset" at bounding box center [1177, 124] width 567 height 55
drag, startPoint x: 415, startPoint y: 68, endPoint x: 306, endPoint y: 54, distance: 110.1
click at [306, 54] on input "mini floss" at bounding box center [749, 50] width 965 height 39
type input "kids toothpaste"
